Goal: Transaction & Acquisition: Purchase product/service

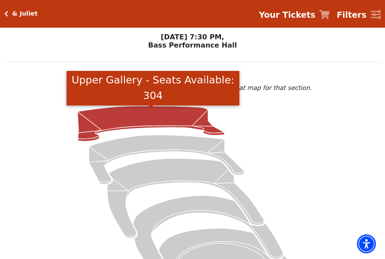
click at [151, 120] on icon "Upper Gallery - Seats Available: 304" at bounding box center [150, 123] width 147 height 35
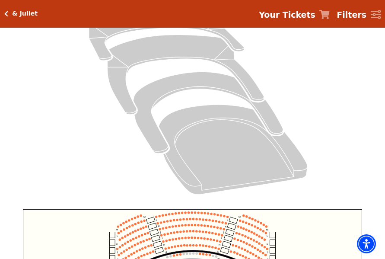
scroll to position [249, 0]
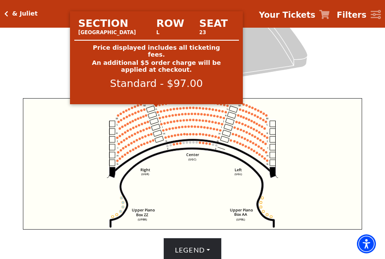
click at [156, 107] on circle at bounding box center [156, 106] width 2 height 2
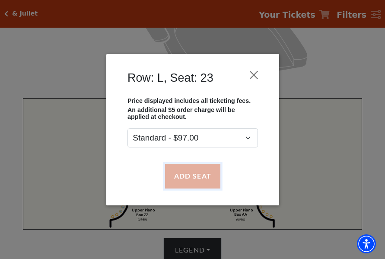
click at [193, 171] on button "Add Seat" at bounding box center [192, 176] width 55 height 24
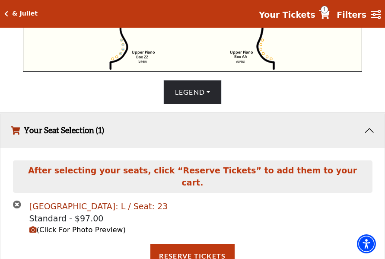
scroll to position [277, 0]
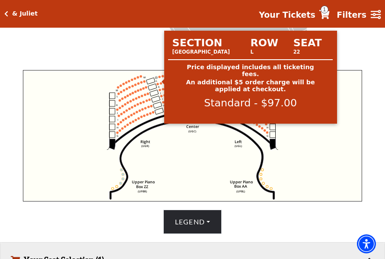
click at [160, 78] on circle at bounding box center [160, 77] width 2 height 2
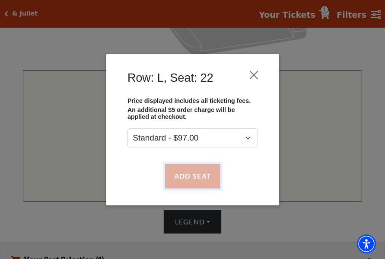
click at [186, 171] on button "Add Seat" at bounding box center [192, 176] width 55 height 24
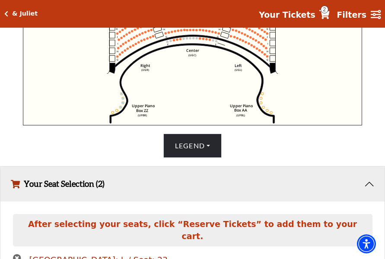
scroll to position [269, 0]
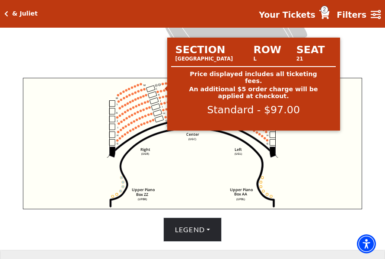
click at [163, 85] on circle at bounding box center [163, 84] width 2 height 2
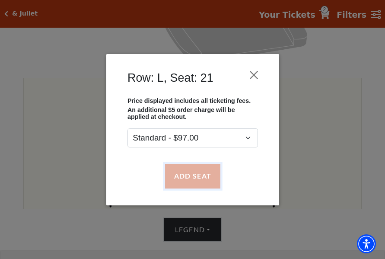
click at [194, 169] on button "Add Seat" at bounding box center [192, 176] width 55 height 24
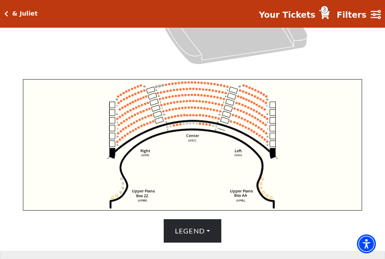
scroll to position [262, 0]
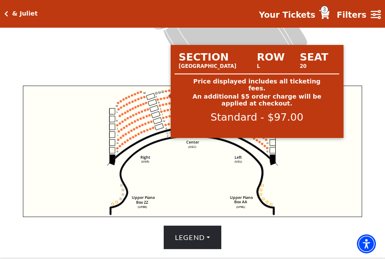
click at [165, 92] on circle at bounding box center [166, 91] width 2 height 2
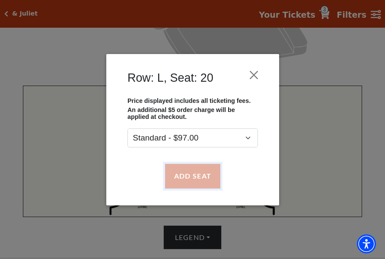
click at [192, 179] on button "Add Seat" at bounding box center [192, 176] width 55 height 24
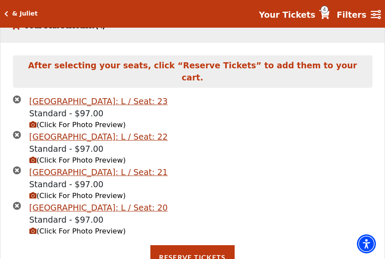
scroll to position [513, 0]
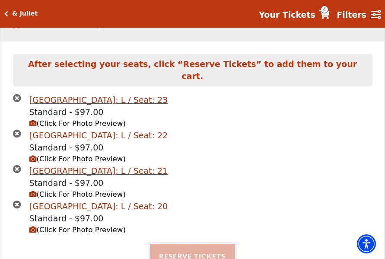
click at [215, 256] on button "Reserve Tickets" at bounding box center [192, 256] width 84 height 24
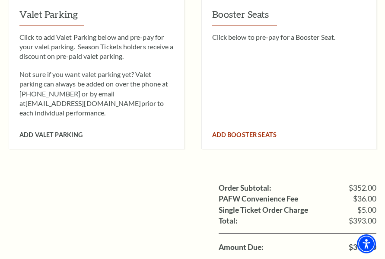
scroll to position [692, 0]
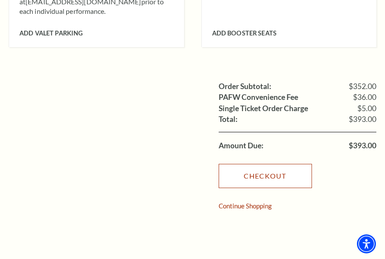
click at [263, 169] on link "Checkout" at bounding box center [265, 176] width 93 height 24
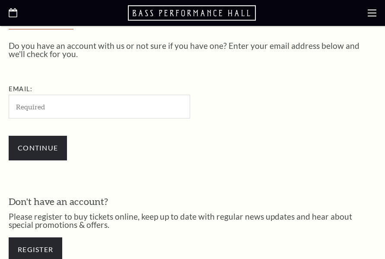
scroll to position [215, 0]
click at [50, 109] on input "Email:" at bounding box center [100, 107] width 182 height 24
click at [106, 109] on input "Email:" at bounding box center [100, 107] width 182 height 24
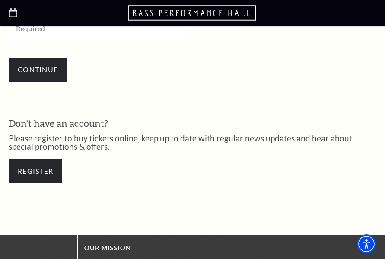
scroll to position [302, 0]
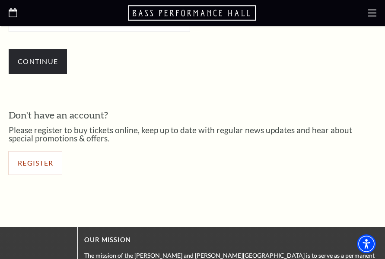
click at [19, 162] on link "Register" at bounding box center [36, 163] width 54 height 24
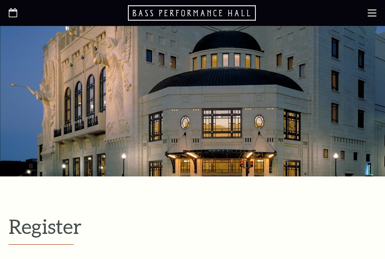
select select "1"
select select "TX"
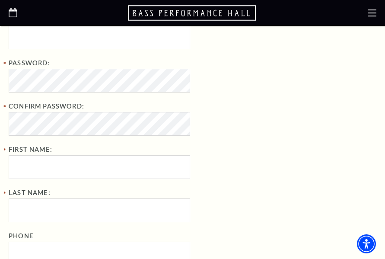
scroll to position [216, 0]
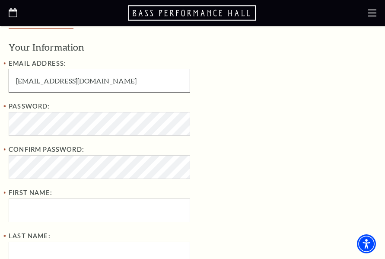
drag, startPoint x: 14, startPoint y: 81, endPoint x: 73, endPoint y: 89, distance: 58.9
click at [73, 89] on input "AureaALipscomb9611@gmail.com" at bounding box center [100, 81] width 182 height 24
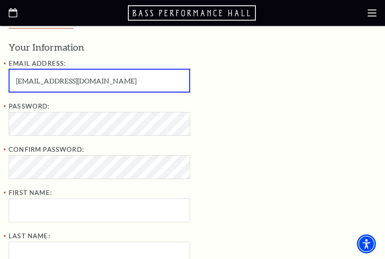
paste input "WillieDBenally"
type input "WillieDBenally9611@gmail.com"
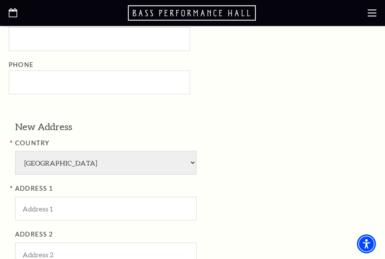
scroll to position [431, 0]
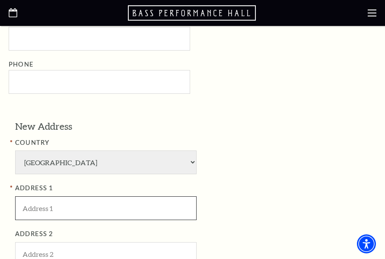
click at [67, 213] on input "ADDRESS 1" at bounding box center [106, 208] width 182 height 24
paste input "Bass Performance Hall"
type input "Bass Performance Hall"
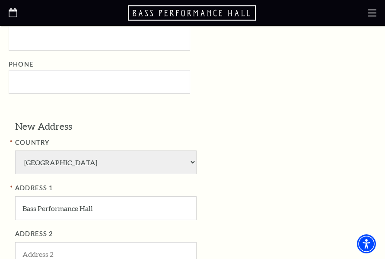
type input "Ngo"
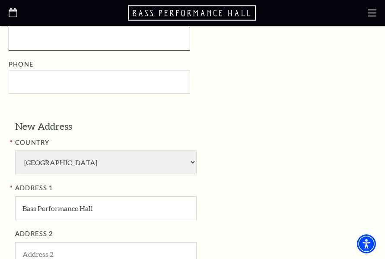
type input "Dinh Phuc"
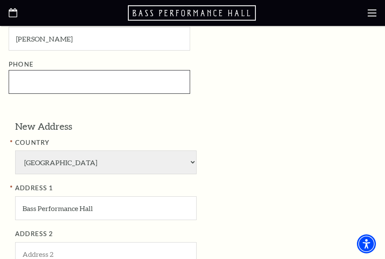
type input "8173921234"
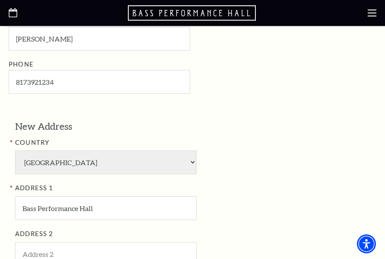
type input "Fort Worth"
type input "76006"
type input "817-392-1234"
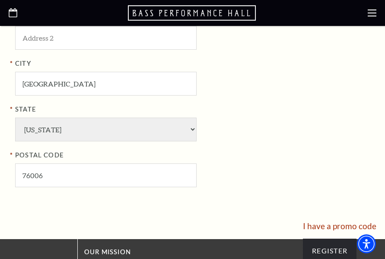
scroll to position [690, 0]
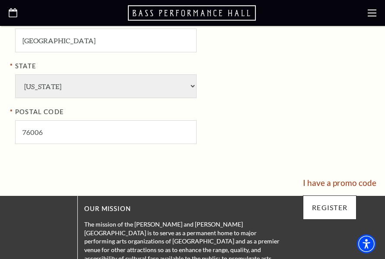
type input "Bass Performance Hall"
click at [322, 211] on input "Register" at bounding box center [330, 207] width 54 height 24
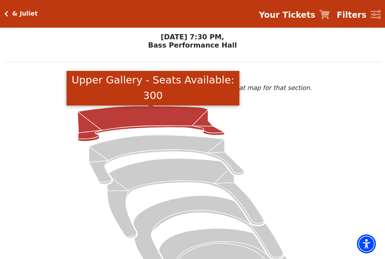
click at [133, 121] on icon "Upper Gallery - Seats Available: 300" at bounding box center [150, 123] width 147 height 35
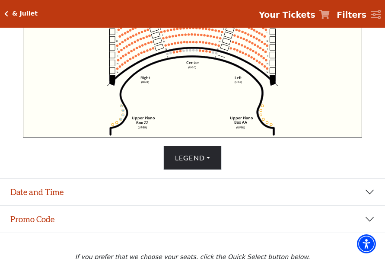
scroll to position [296, 0]
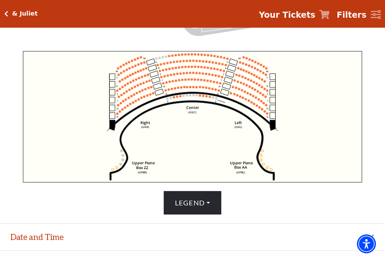
click at [329, 16] on icon "Your Tickets" at bounding box center [325, 14] width 10 height 9
click at [308, 17] on strong "Your Tickets" at bounding box center [287, 15] width 57 height 10
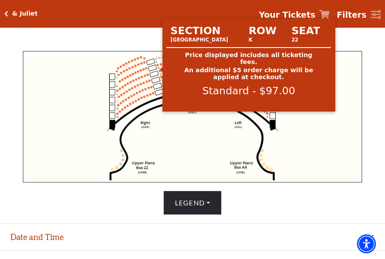
click at [158, 66] on circle at bounding box center [158, 65] width 2 height 2
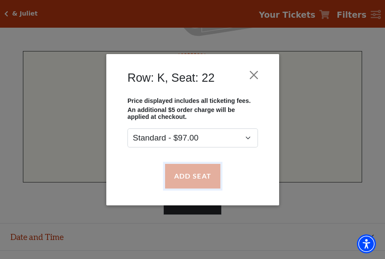
click at [183, 165] on button "Add Seat" at bounding box center [192, 176] width 55 height 24
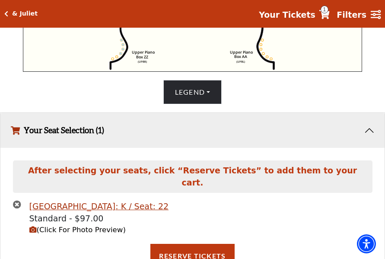
scroll to position [234, 0]
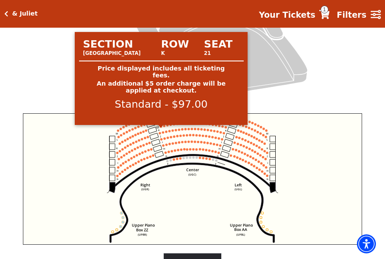
click at [161, 128] on circle at bounding box center [161, 126] width 2 height 2
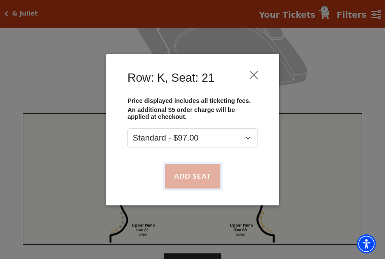
click at [206, 171] on button "Add Seat" at bounding box center [192, 176] width 55 height 24
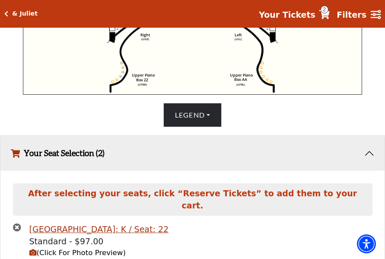
scroll to position [269, 0]
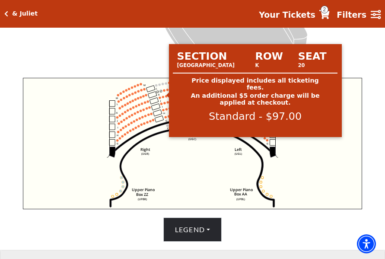
click at [164, 92] on circle at bounding box center [164, 91] width 2 height 2
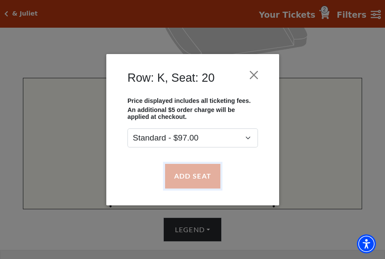
click at [190, 173] on button "Add Seat" at bounding box center [192, 176] width 55 height 24
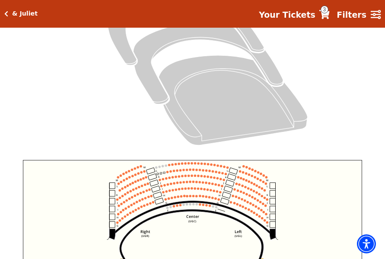
scroll to position [175, 0]
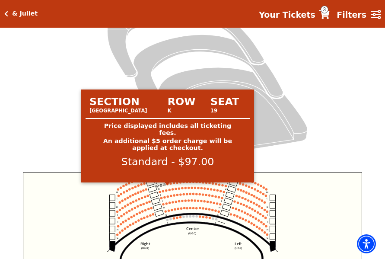
click at [168, 185] on circle at bounding box center [167, 184] width 2 height 2
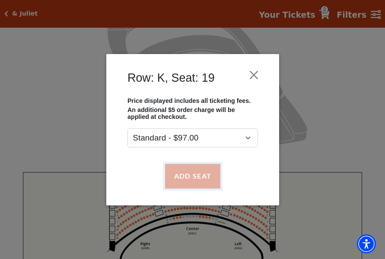
click at [190, 174] on button "Add Seat" at bounding box center [192, 176] width 55 height 24
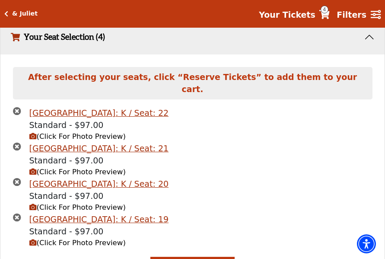
scroll to position [513, 0]
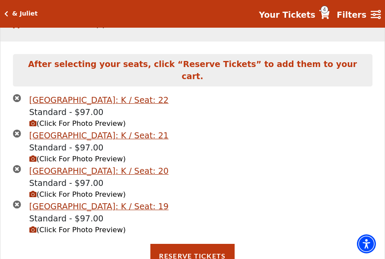
click at [208, 233] on div "Upper Gallery Center Row: K / Seat: 22 Standard - $97.00 (Click For Photo Previ…" at bounding box center [192, 169] width 372 height 150
click at [203, 244] on button "Reserve Tickets" at bounding box center [192, 256] width 84 height 24
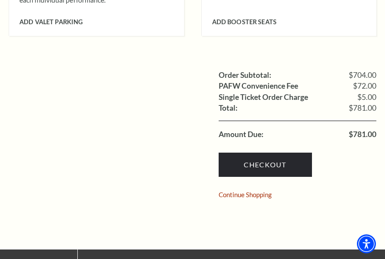
scroll to position [692, 0]
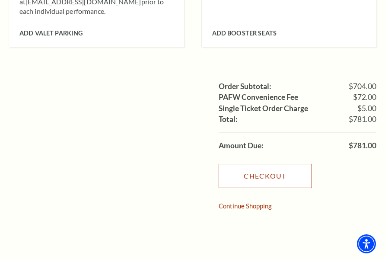
click at [268, 165] on link "Checkout" at bounding box center [265, 176] width 93 height 24
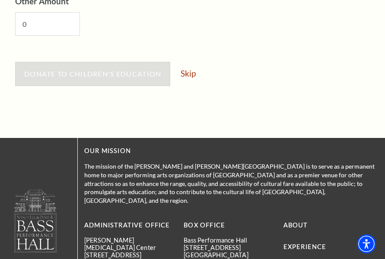
scroll to position [562, 0]
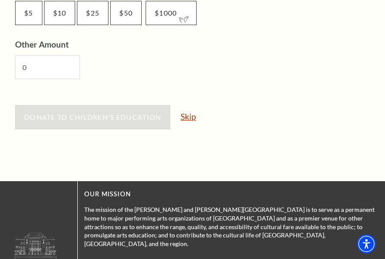
click at [191, 117] on link "Skip" at bounding box center [188, 116] width 15 height 8
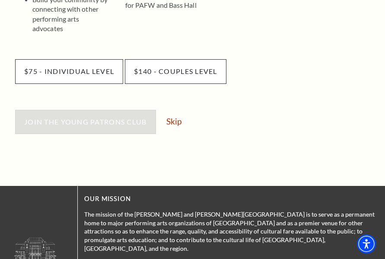
scroll to position [346, 0]
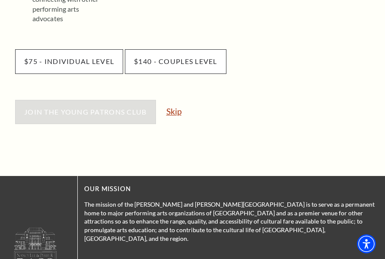
click at [178, 107] on link "Skip" at bounding box center [173, 111] width 15 height 8
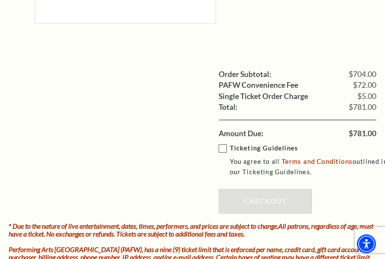
scroll to position [865, 0]
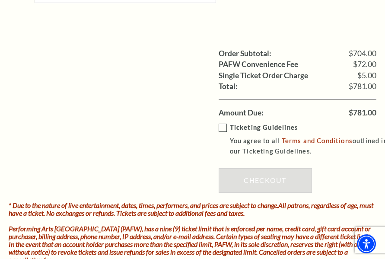
click at [227, 128] on label "Ticketing Guidelines You agree to all Terms and Conditions outlined in our Tick…" at bounding box center [304, 139] width 170 height 35
click at [0, 0] on input "Ticketing Guidelines You agree to all Terms and Conditions outlined in our Tick…" at bounding box center [0, 0] width 0 height 0
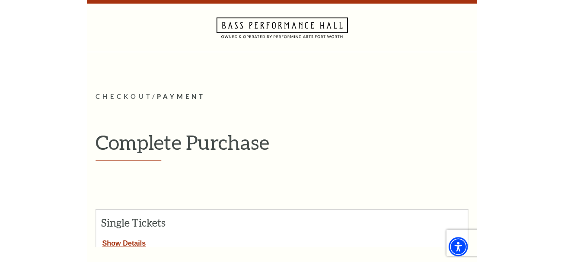
scroll to position [0, 0]
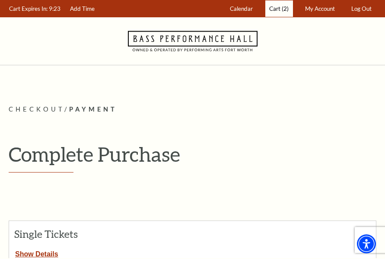
click at [272, 8] on span "Cart" at bounding box center [274, 8] width 11 height 7
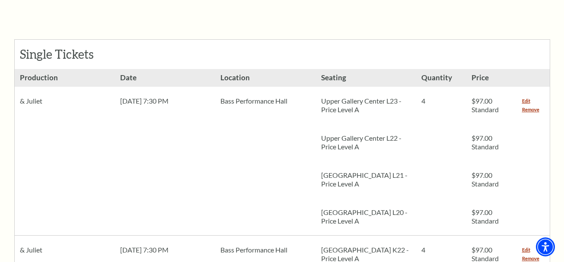
scroll to position [389, 0]
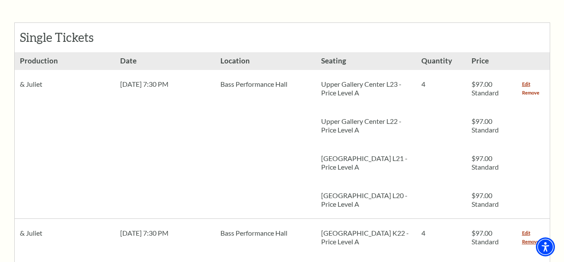
click at [527, 89] on link "Remove" at bounding box center [530, 93] width 17 height 9
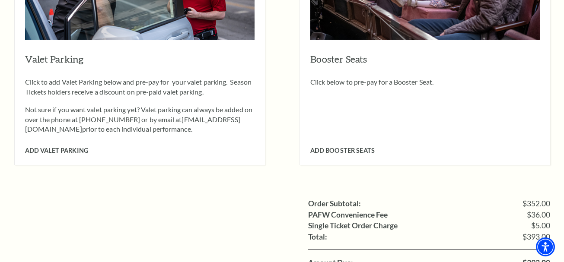
scroll to position [908, 0]
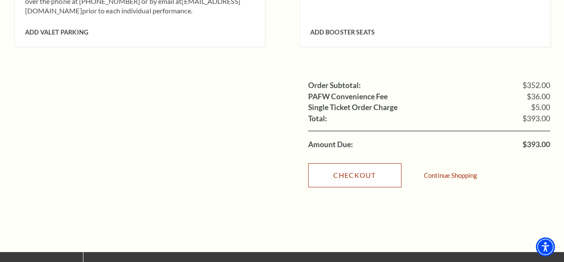
click at [351, 163] on link "Checkout" at bounding box center [354, 175] width 93 height 24
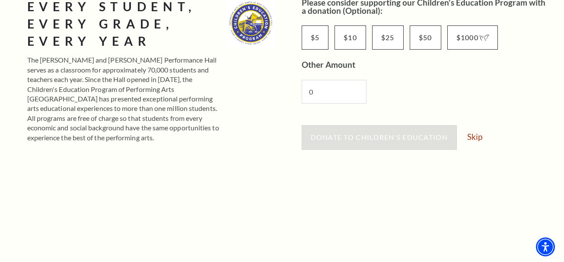
scroll to position [173, 0]
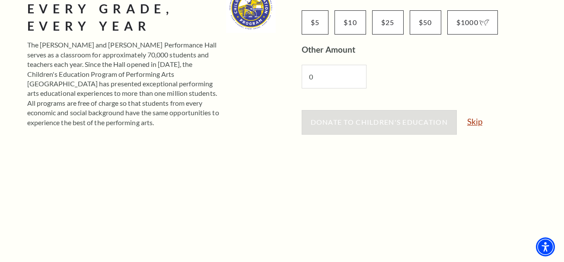
click at [477, 121] on link "Skip" at bounding box center [474, 122] width 15 height 8
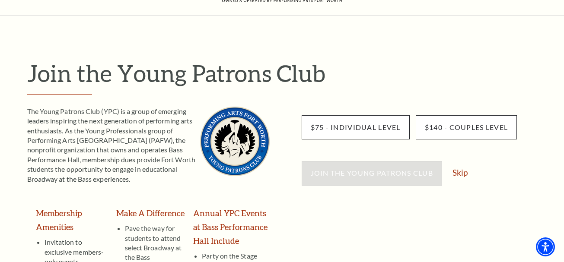
scroll to position [173, 0]
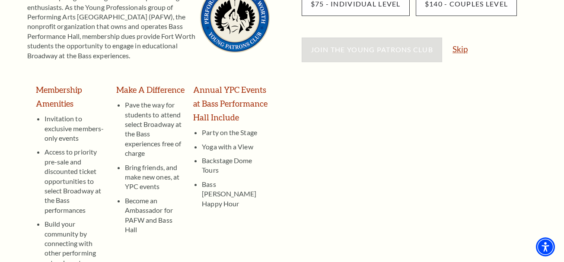
click at [463, 50] on link "Skip" at bounding box center [460, 49] width 15 height 8
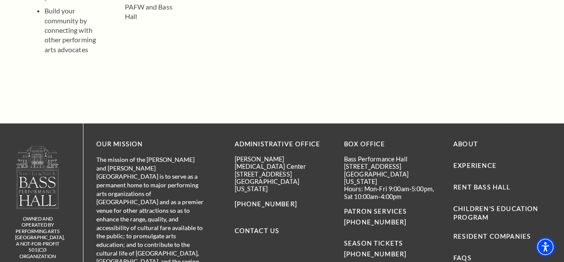
scroll to position [226, 0]
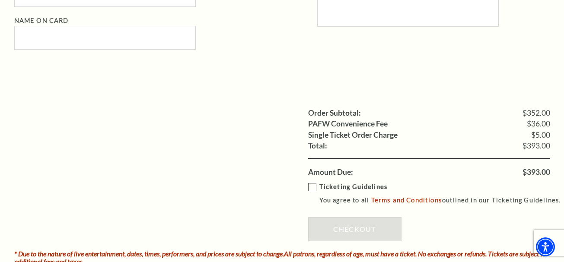
scroll to position [778, 0]
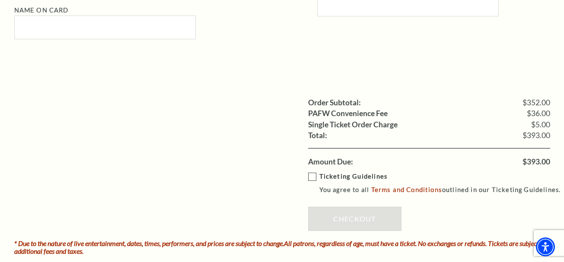
click at [314, 178] on label "Ticketing Guidelines You agree to all Terms and Conditions outlined in our Tick…" at bounding box center [438, 184] width 261 height 24
click at [0, 0] on input "Ticketing Guidelines You agree to all Terms and Conditions outlined in our Tick…" at bounding box center [0, 0] width 0 height 0
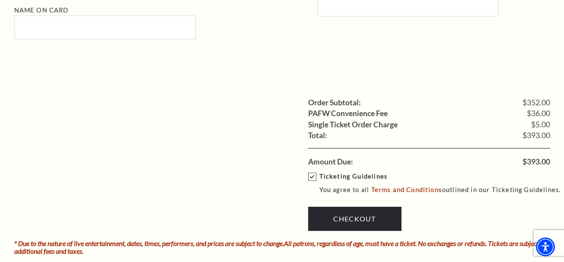
scroll to position [822, 0]
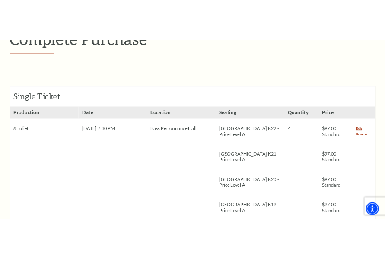
scroll to position [173, 0]
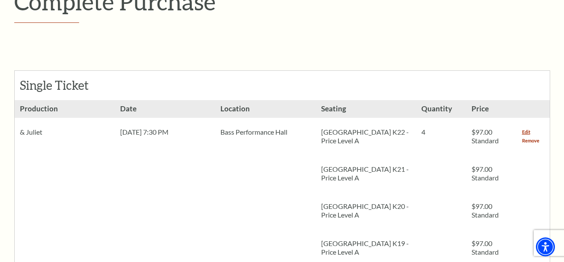
click at [532, 141] on link "Remove" at bounding box center [530, 141] width 17 height 9
